Goal: Find specific page/section: Find specific page/section

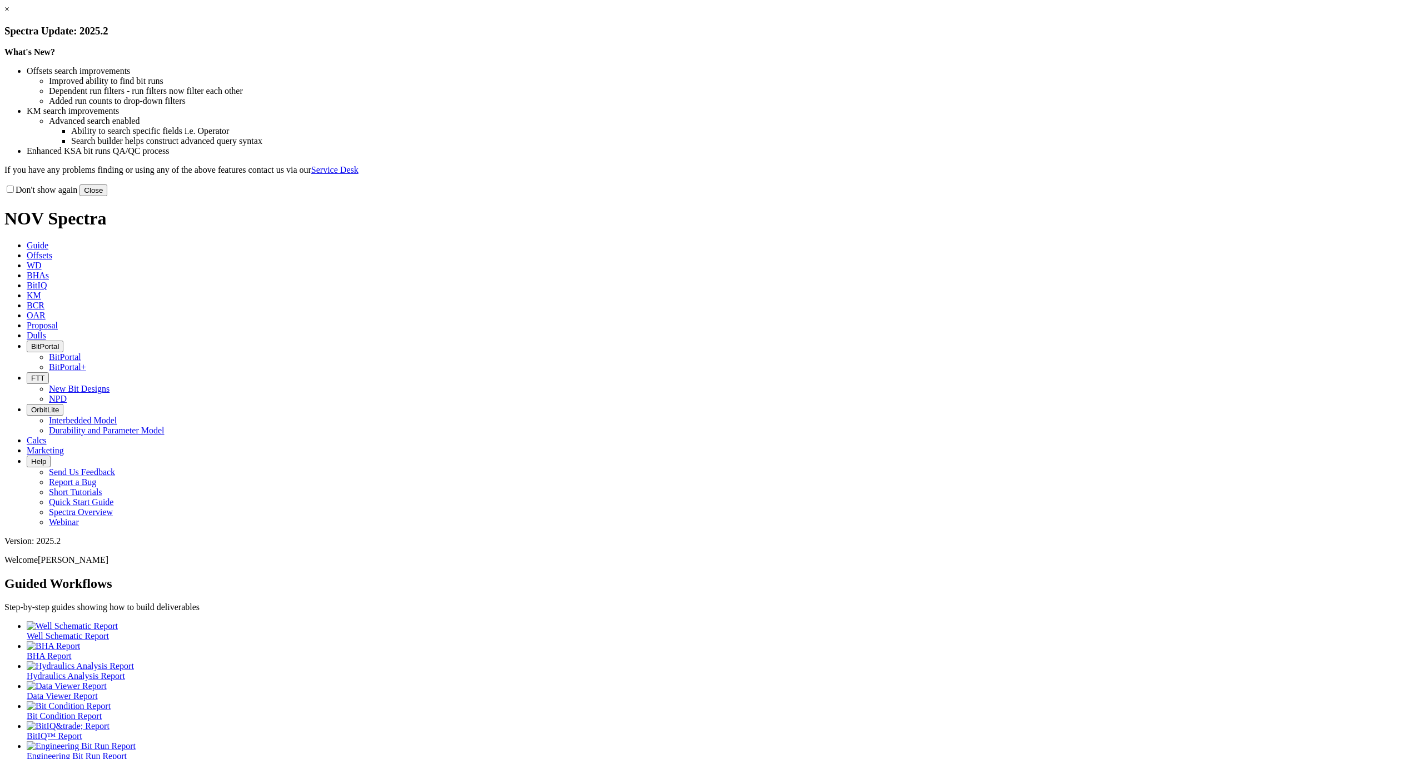
drag, startPoint x: 588, startPoint y: 80, endPoint x: 613, endPoint y: 89, distance: 26.2
click at [588, 37] on div "× Spectra Update: 2025.2" at bounding box center [711, 20] width 1414 height 33
click at [9, 14] on link "×" at bounding box center [6, 8] width 5 height 9
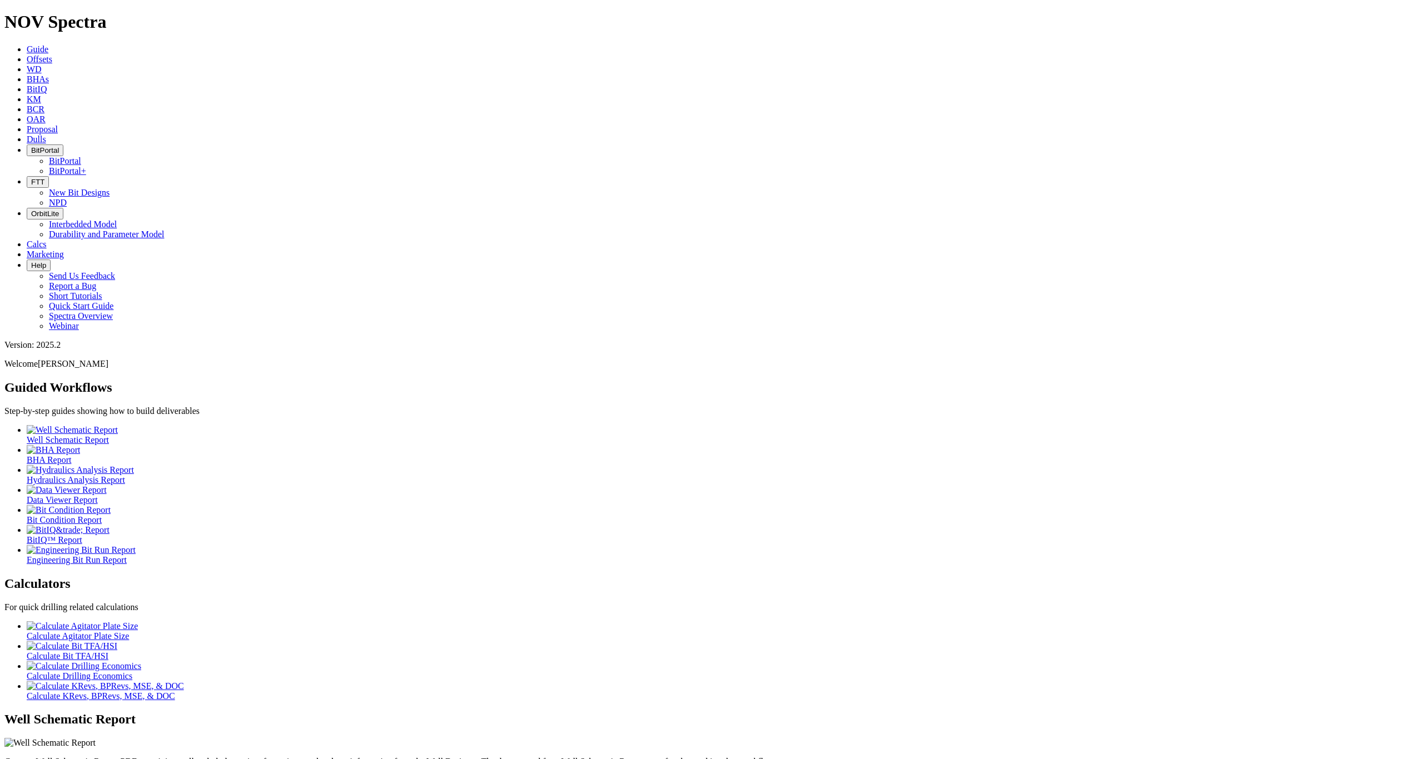
click at [59, 146] on span "BitPortal" at bounding box center [45, 150] width 28 height 8
click at [86, 166] on link "BitPortal+" at bounding box center [67, 170] width 37 height 9
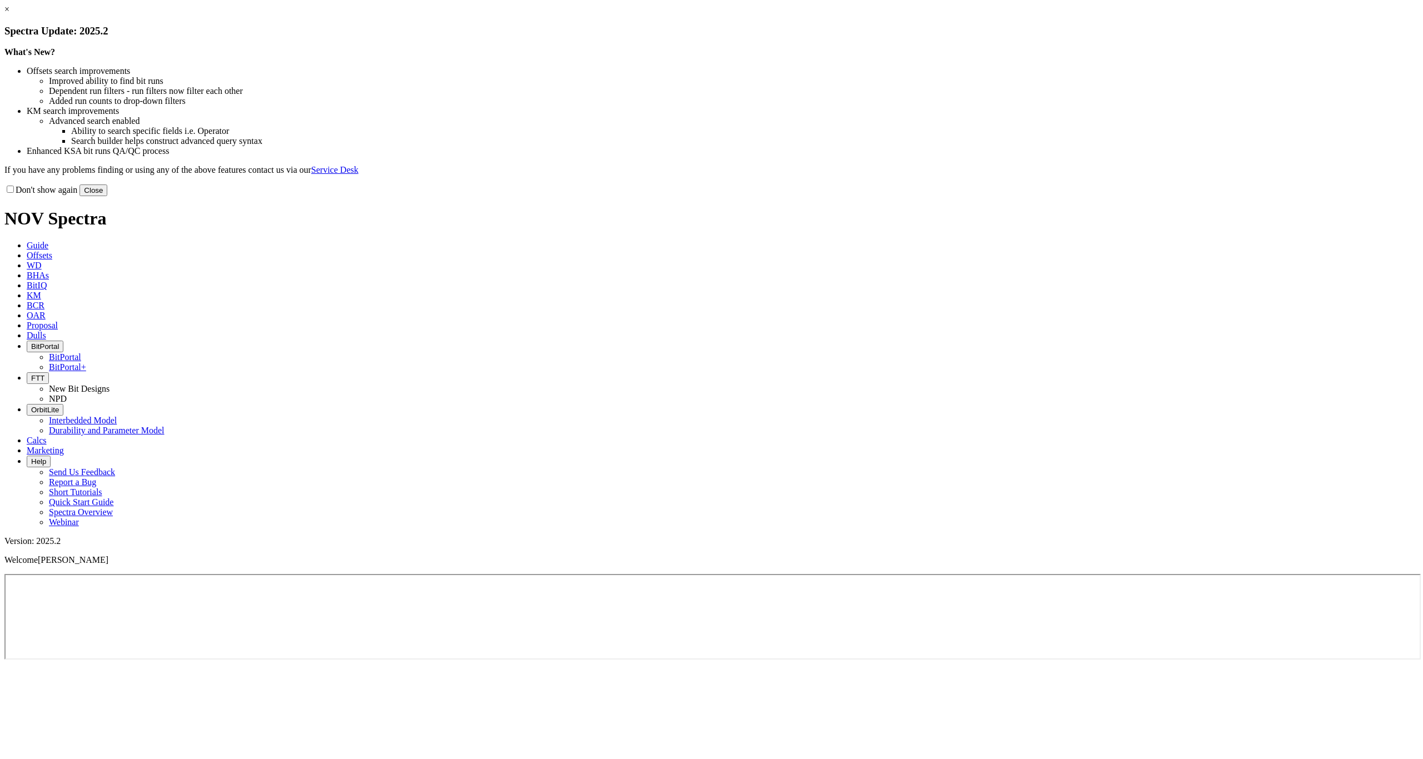
drag, startPoint x: 0, startPoint y: 0, endPoint x: 48, endPoint y: 2, distance: 47.8
click at [48, 4] on div "× Spectra Update: 2025.2 What's New? Offsets search improvements Improved abili…" at bounding box center [711, 100] width 1414 height 192
